Goal: Information Seeking & Learning: Check status

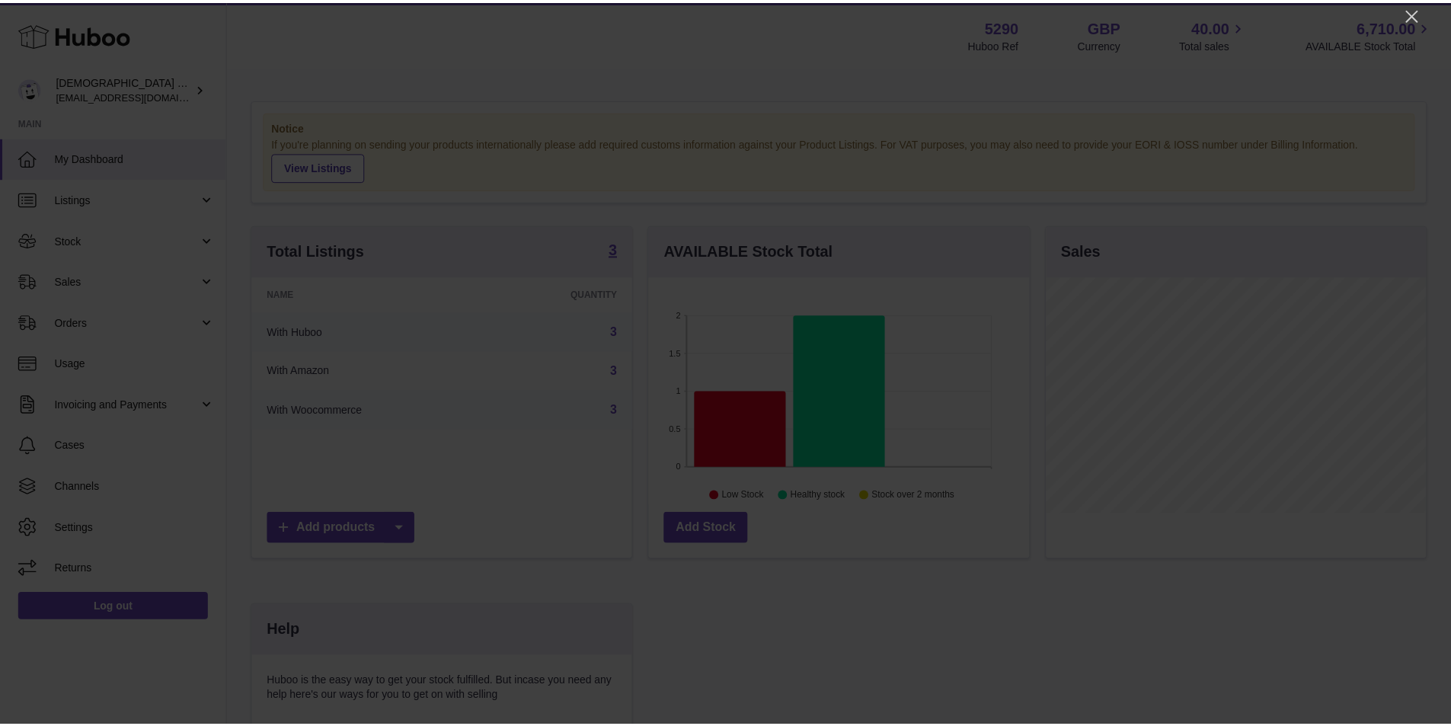
scroll to position [238, 384]
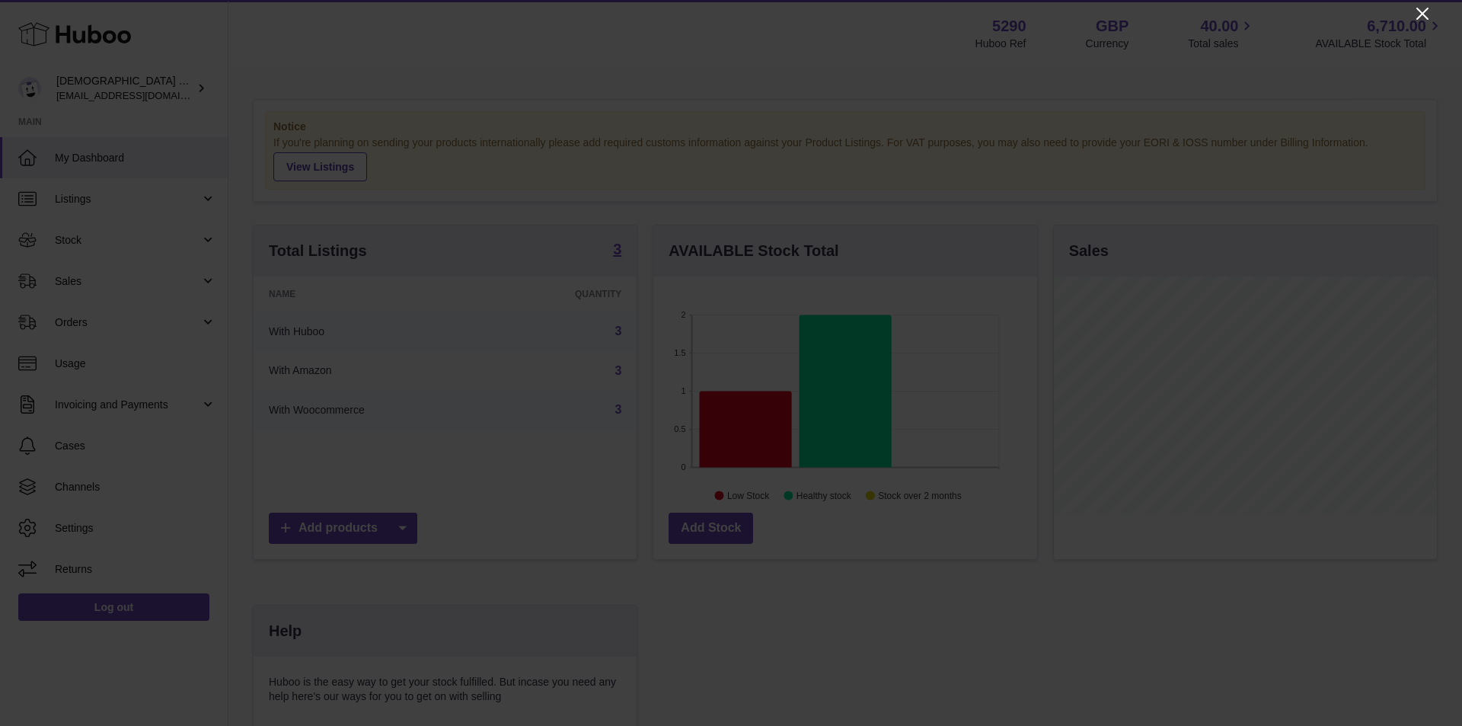
click at [1426, 18] on icon "Close" at bounding box center [1423, 14] width 12 height 12
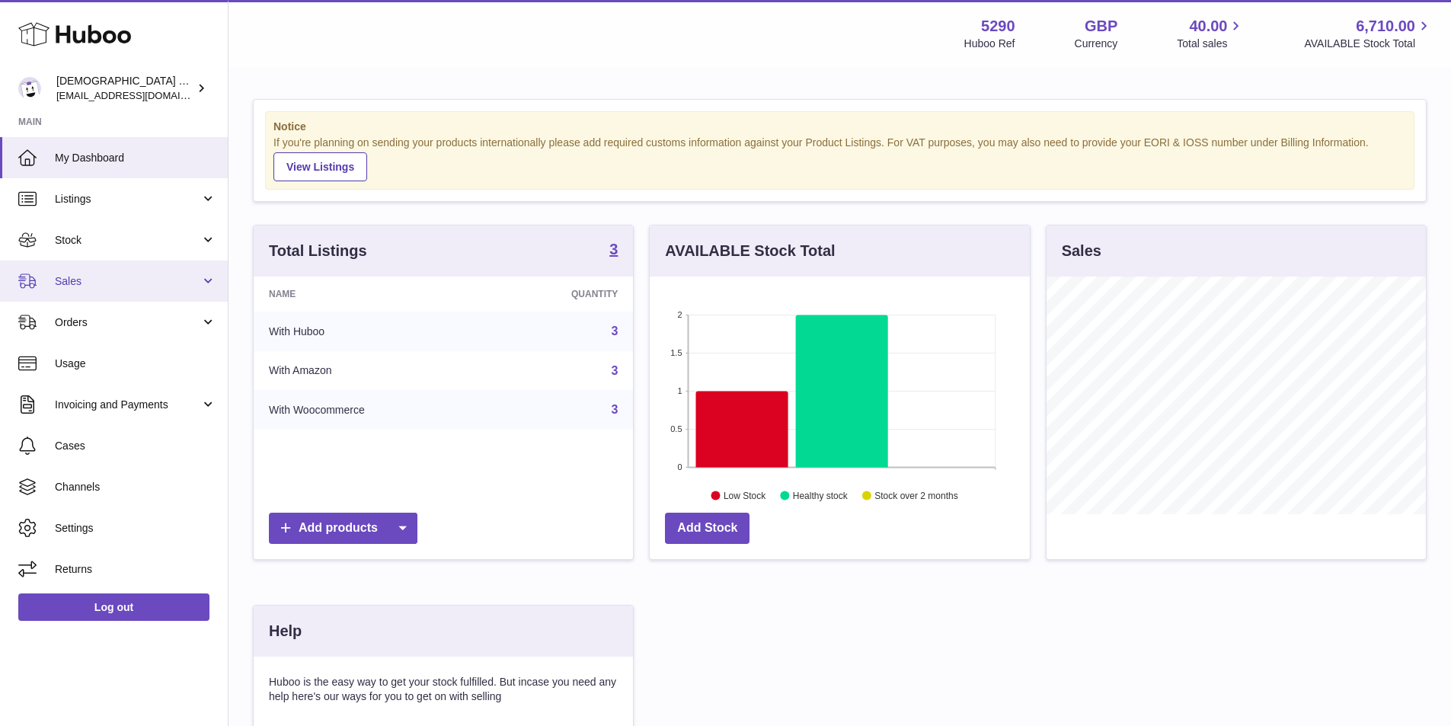
click at [84, 286] on span "Sales" at bounding box center [127, 281] width 145 height 14
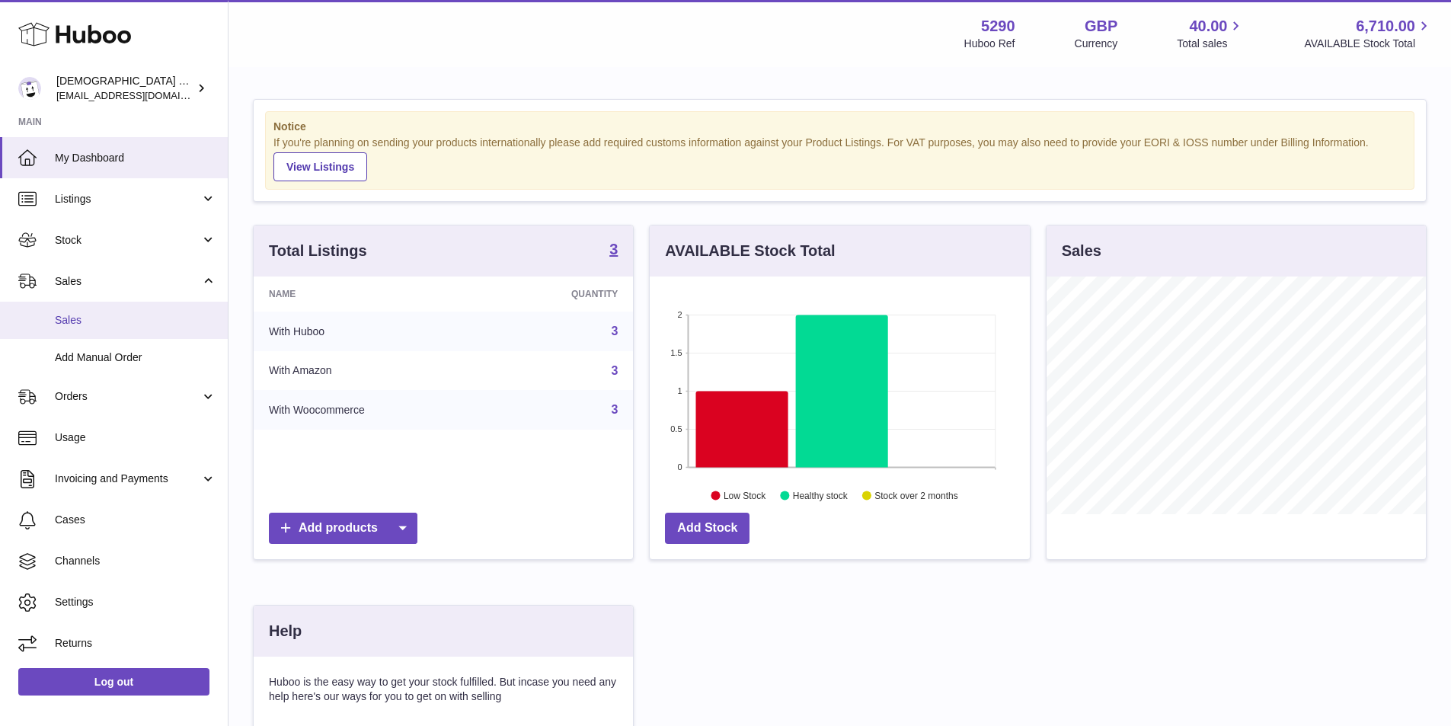
click at [74, 319] on span "Sales" at bounding box center [135, 320] width 161 height 14
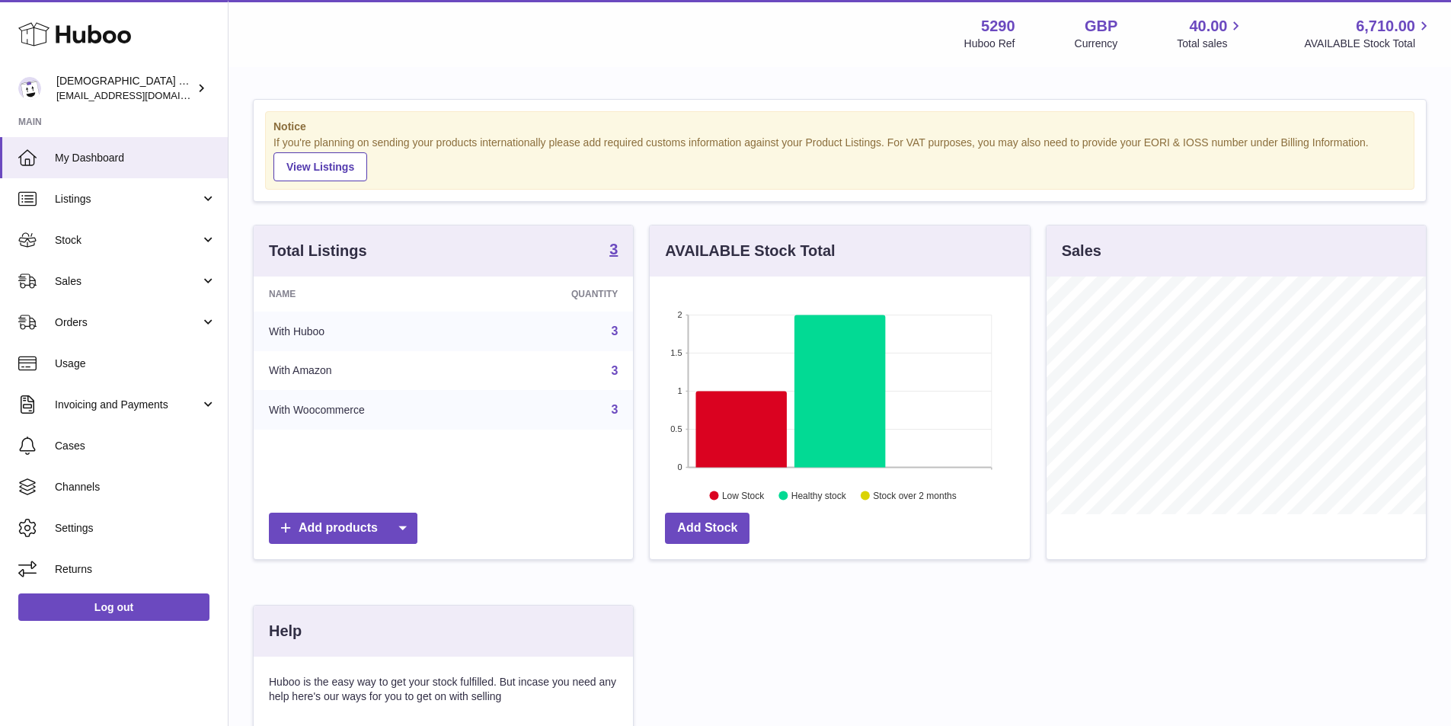
scroll to position [238, 380]
click at [116, 284] on span "Sales" at bounding box center [127, 281] width 145 height 14
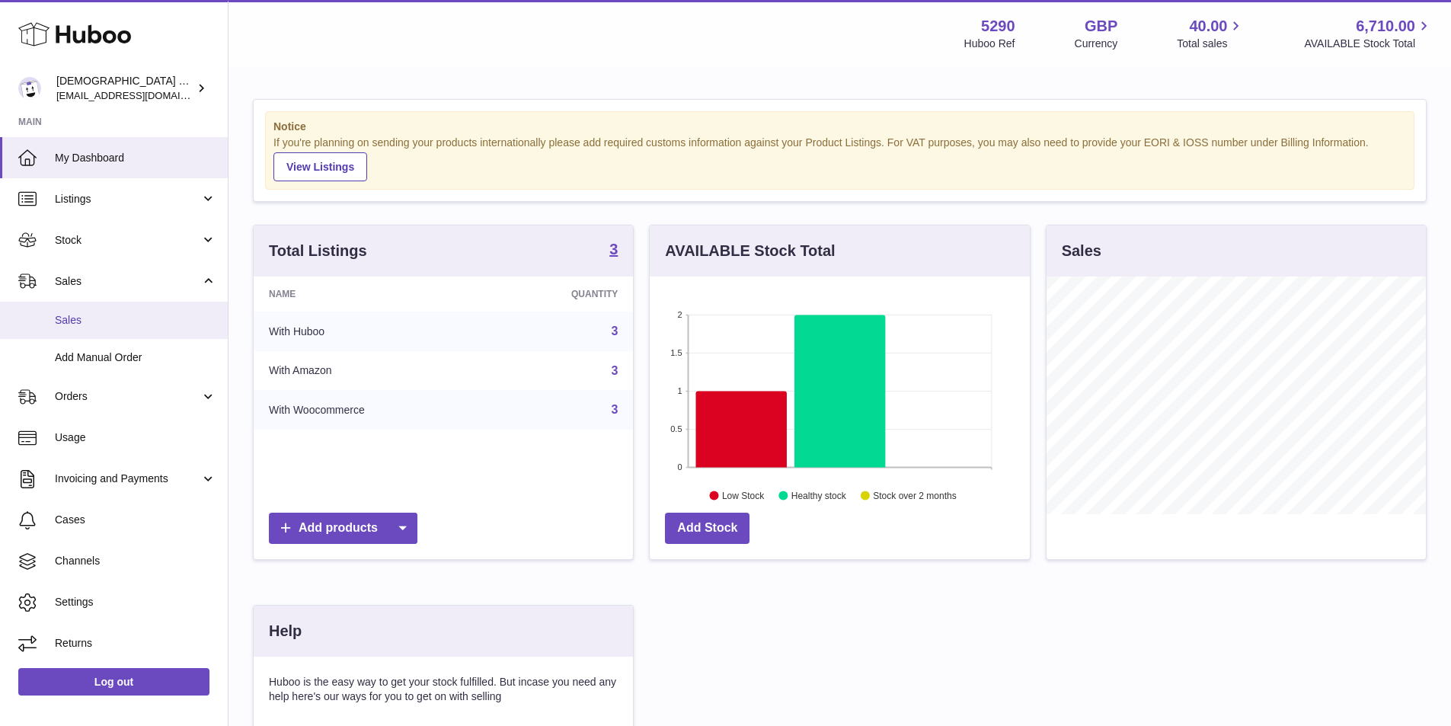
click at [73, 317] on span "Sales" at bounding box center [135, 320] width 161 height 14
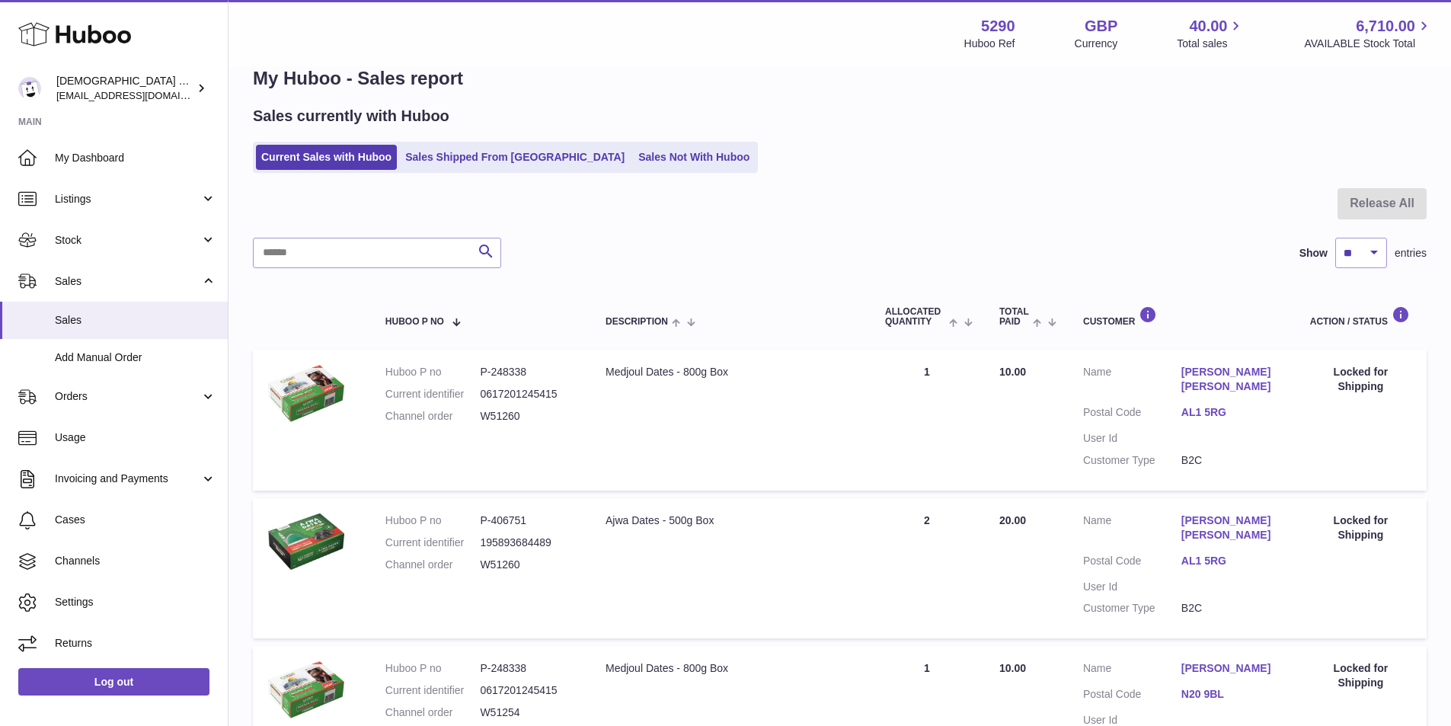
scroll to position [26, 0]
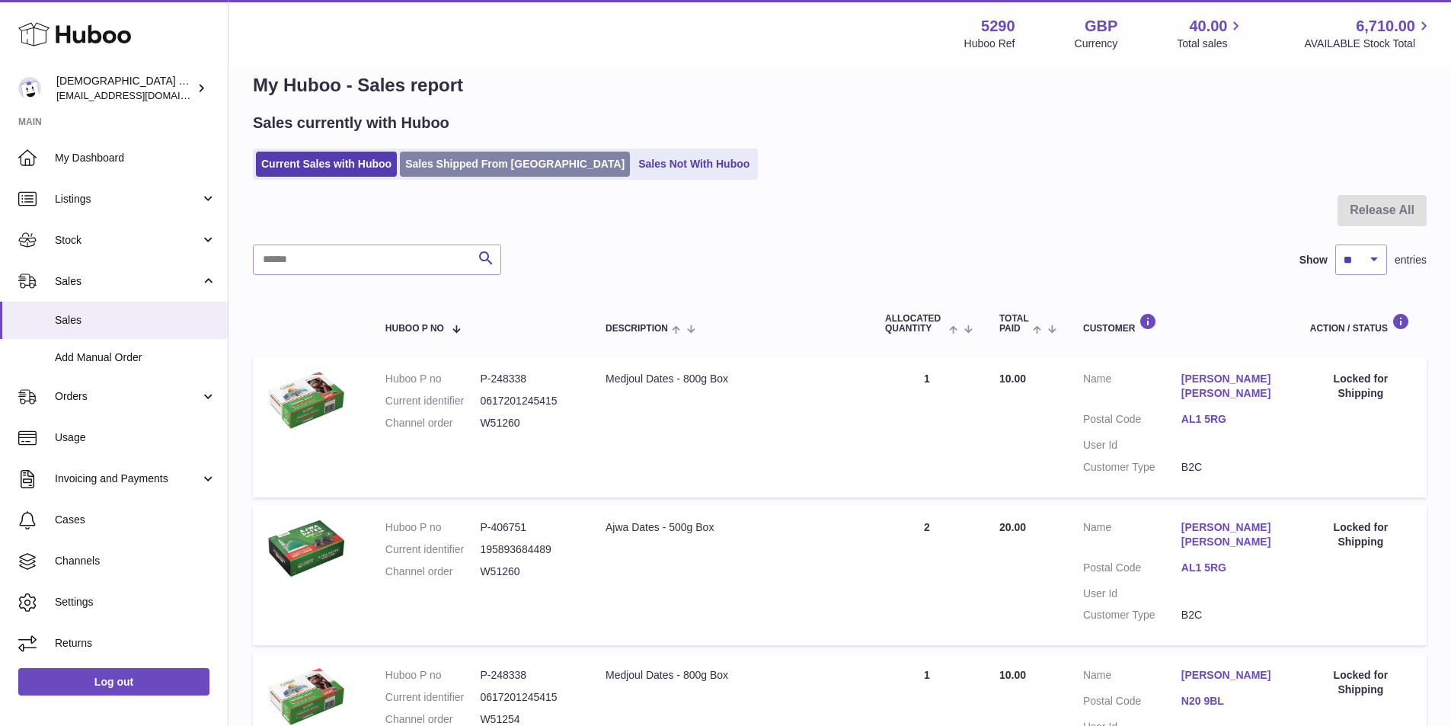
click at [469, 168] on link "Sales Shipped From [GEOGRAPHIC_DATA]" at bounding box center [515, 164] width 230 height 25
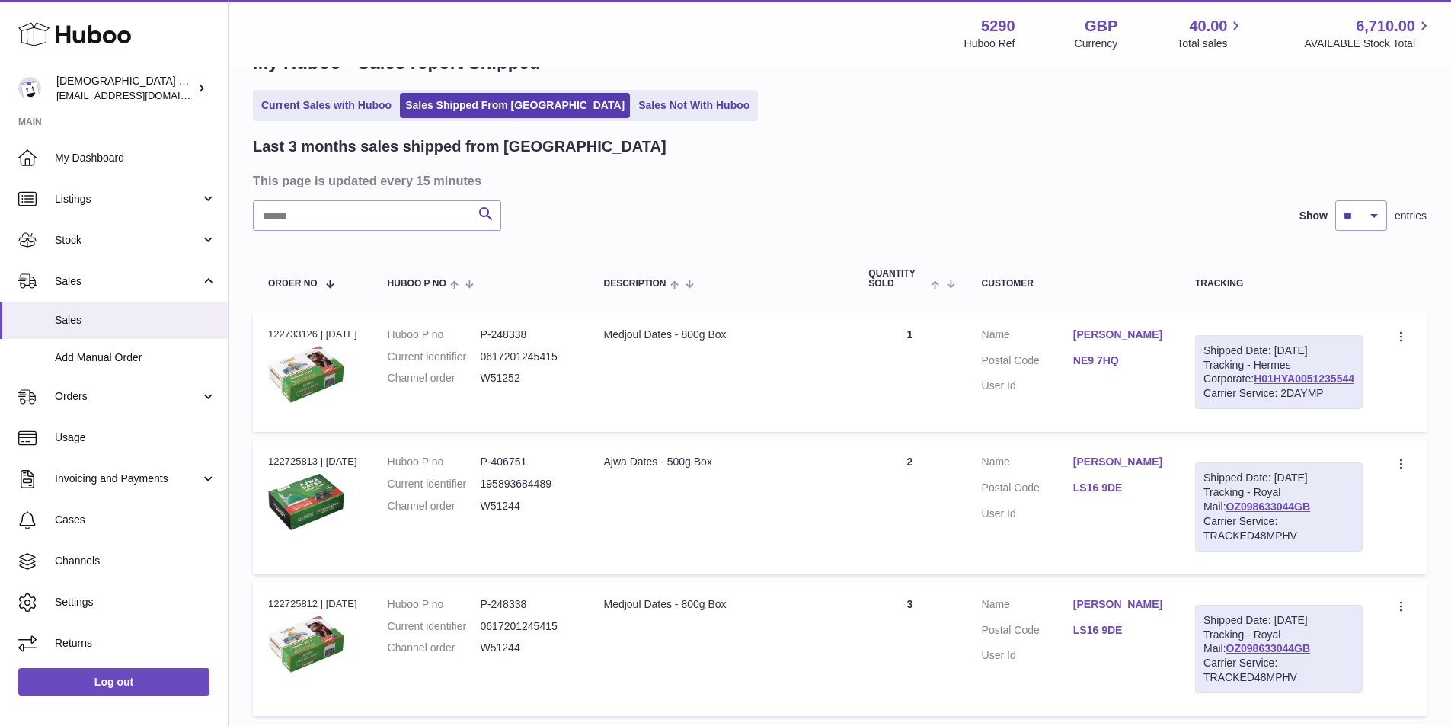
scroll to position [76, 0]
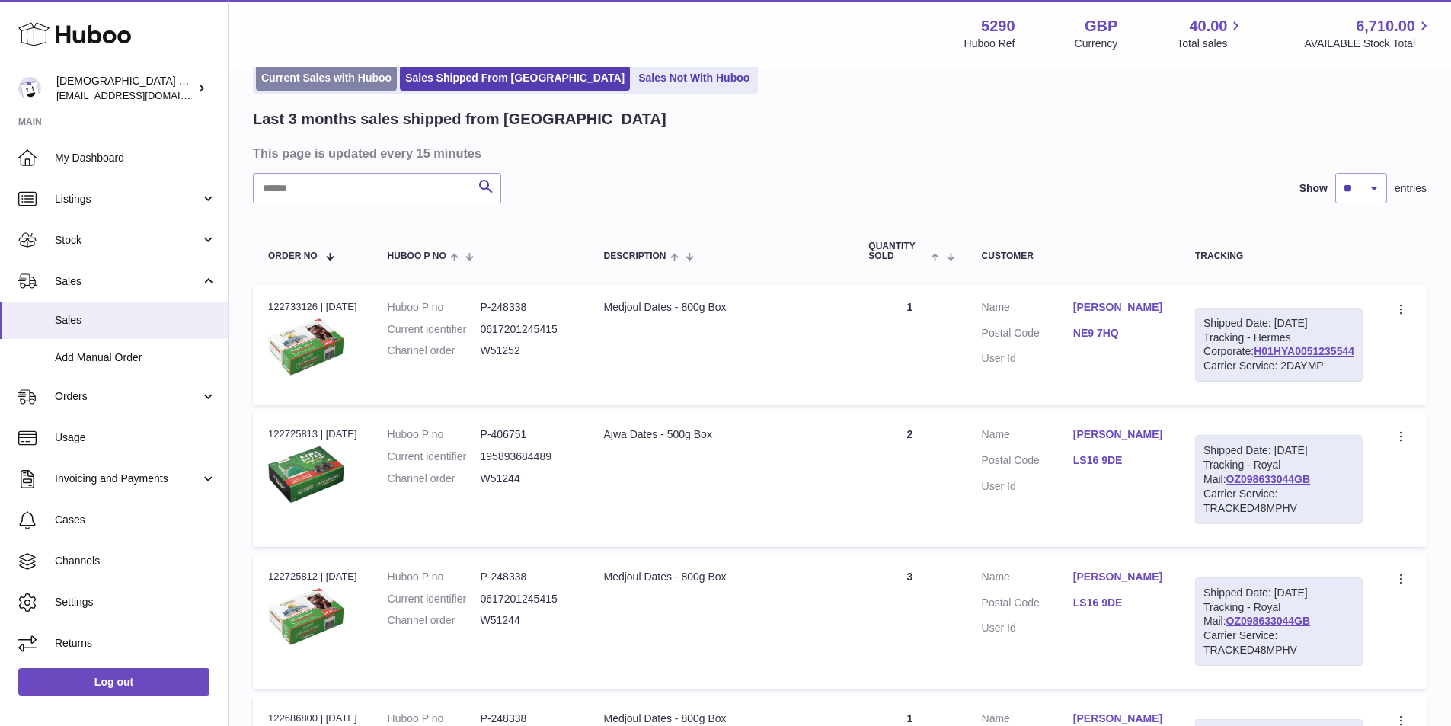
click at [341, 81] on link "Current Sales with Huboo" at bounding box center [326, 77] width 141 height 25
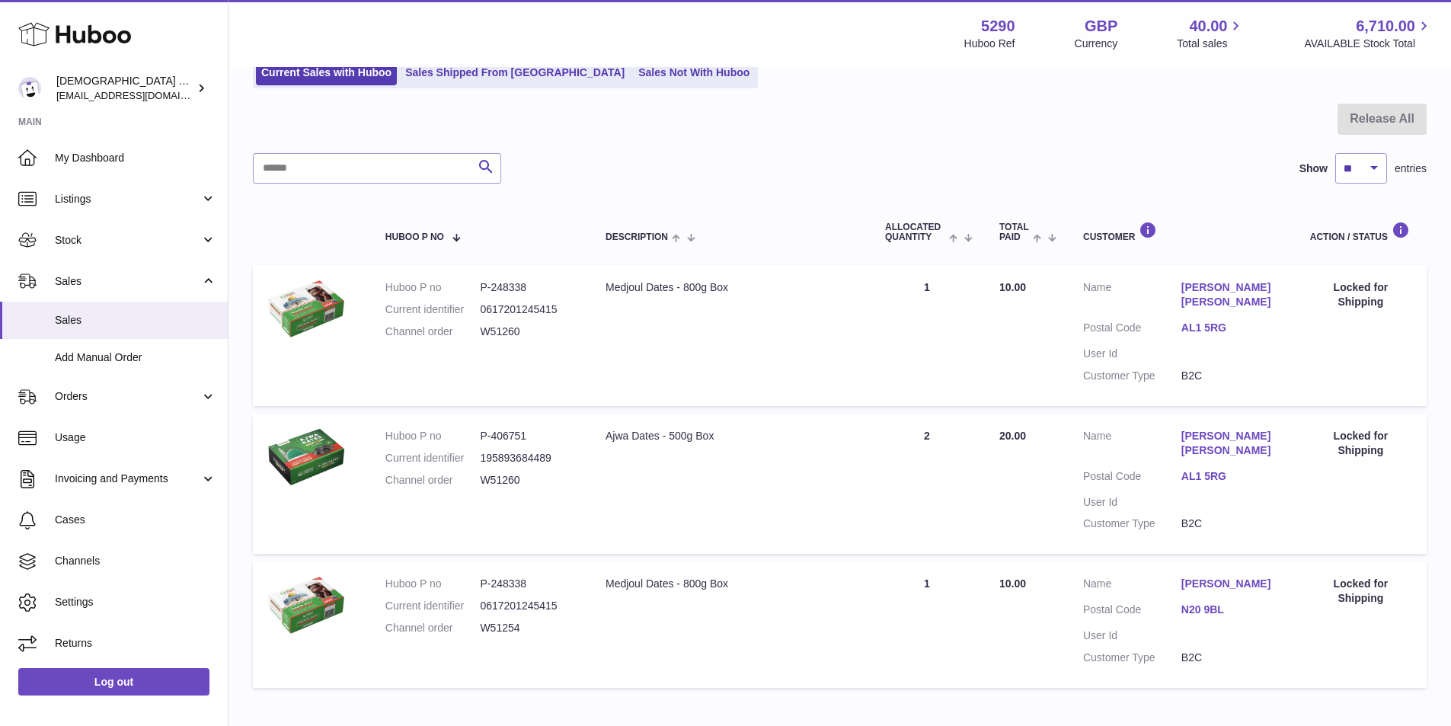
scroll to position [26, 0]
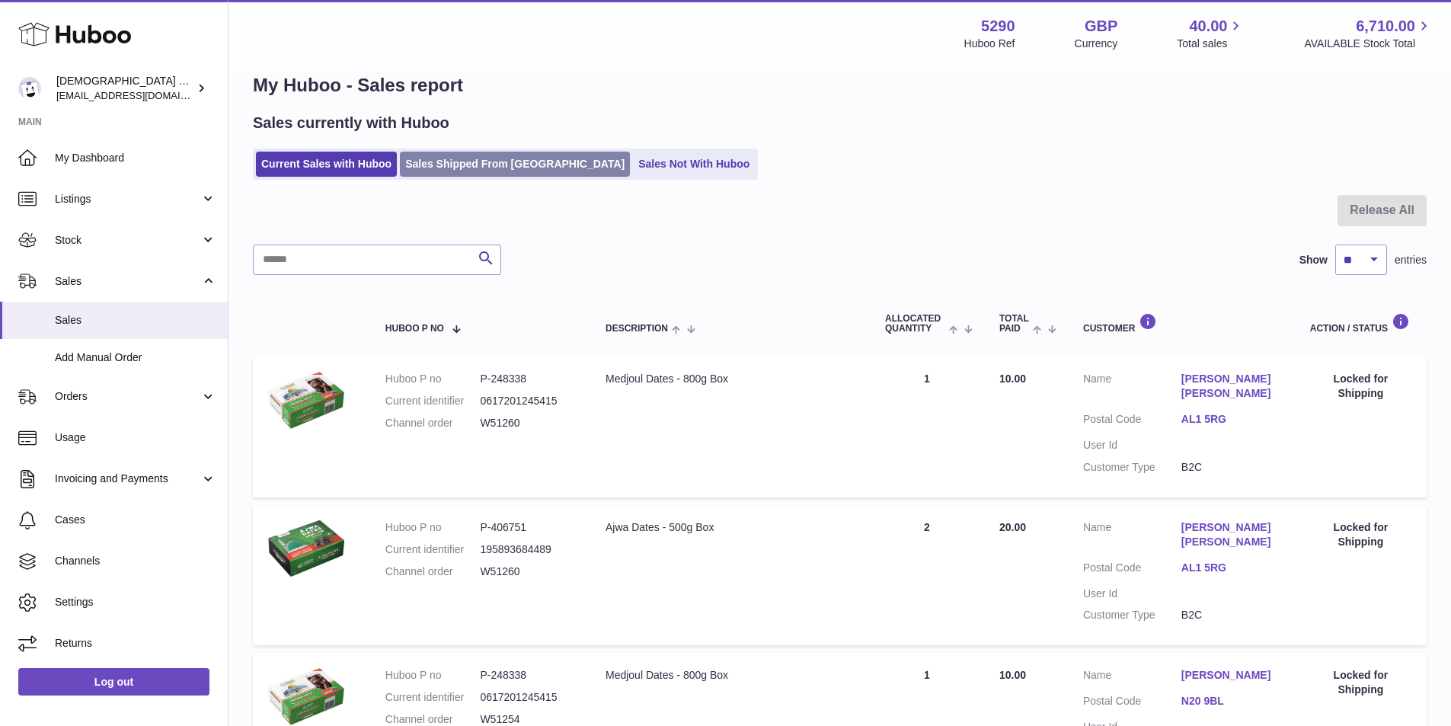
click at [483, 158] on link "Sales Shipped From [GEOGRAPHIC_DATA]" at bounding box center [515, 164] width 230 height 25
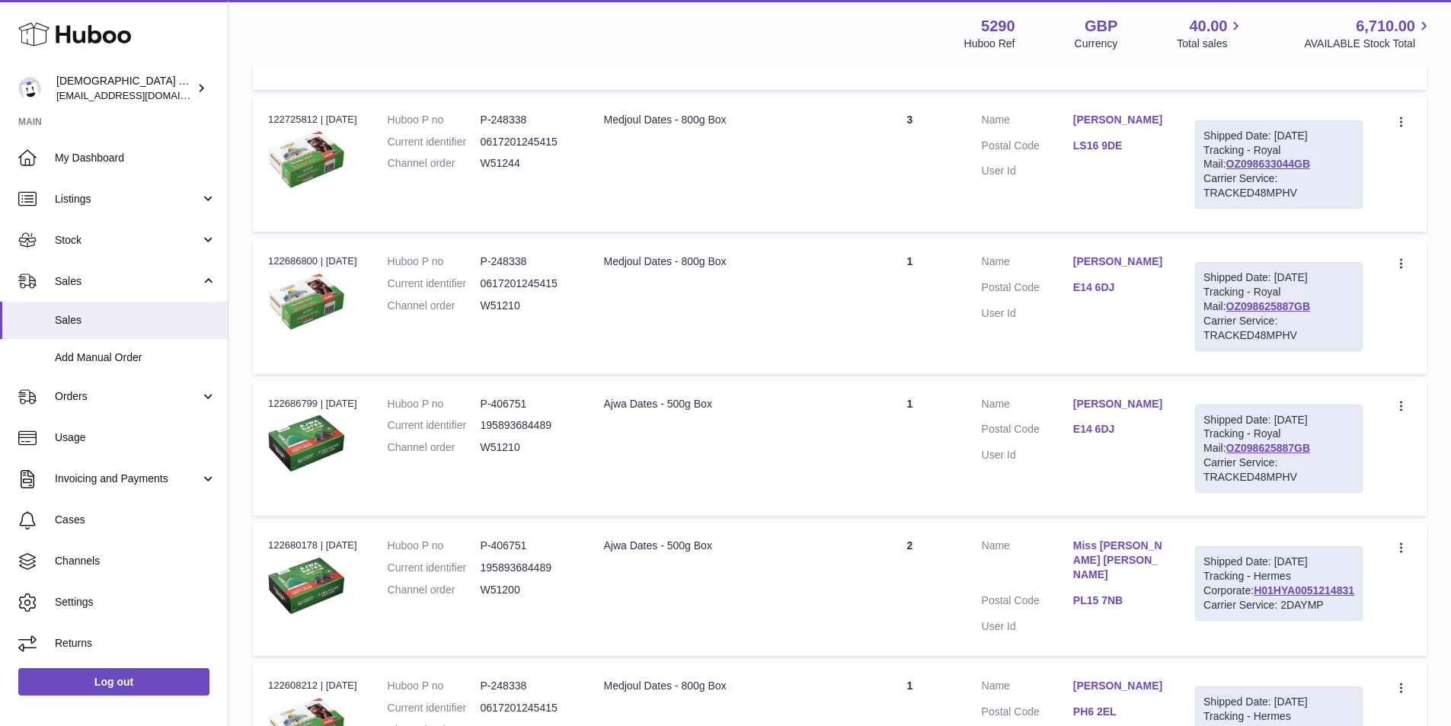
scroll to position [762, 0]
